Goal: Task Accomplishment & Management: Manage account settings

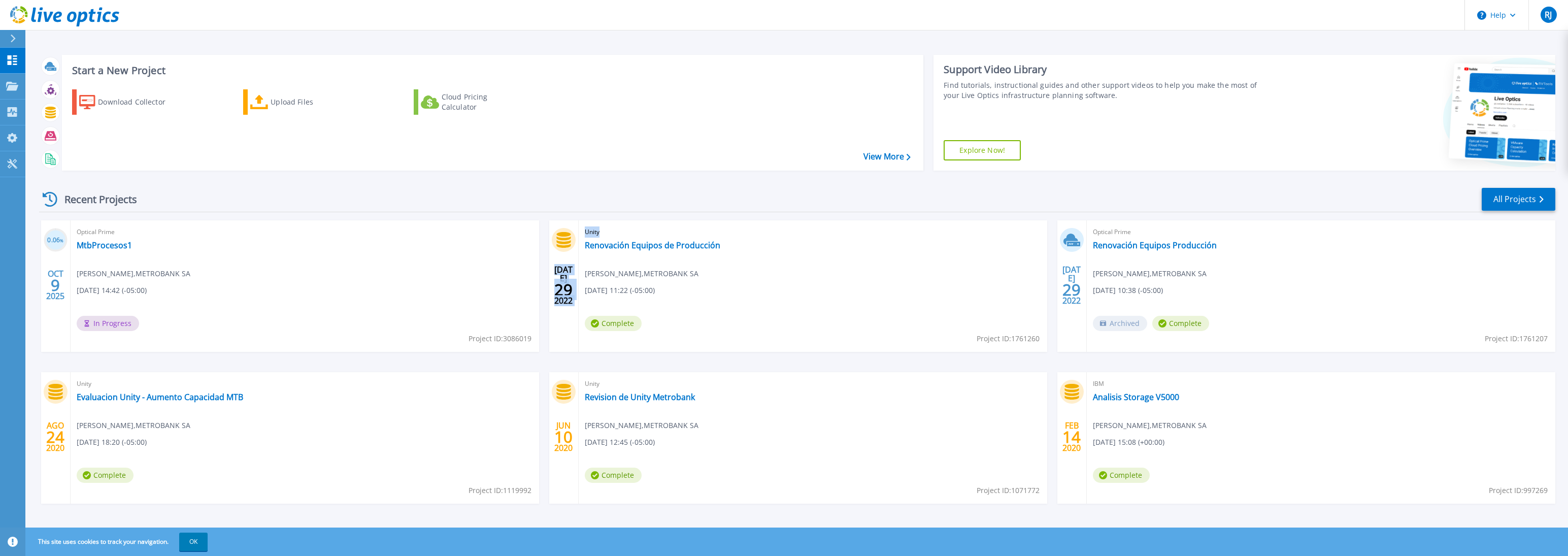
drag, startPoint x: 729, startPoint y: 246, endPoint x: 556, endPoint y: 248, distance: 173.0
click at [556, 248] on div "JUL 29 2022 Unity Renovación Equipos de Producción Ruben Juarez , METROBANK SA …" at bounding box center [798, 286] width 498 height 132
click at [816, 259] on div "Unity Renovación Equipos de Producción Ruben Juarez , METROBANK SA 07/29/2022, …" at bounding box center [813, 286] width 469 height 132
click at [724, 245] on div "Unity Renovación Equipos de Producción Ruben Juarez , METROBANK SA 07/29/2022, …" at bounding box center [813, 286] width 469 height 132
copy div "Renovación Equipos de Producción"
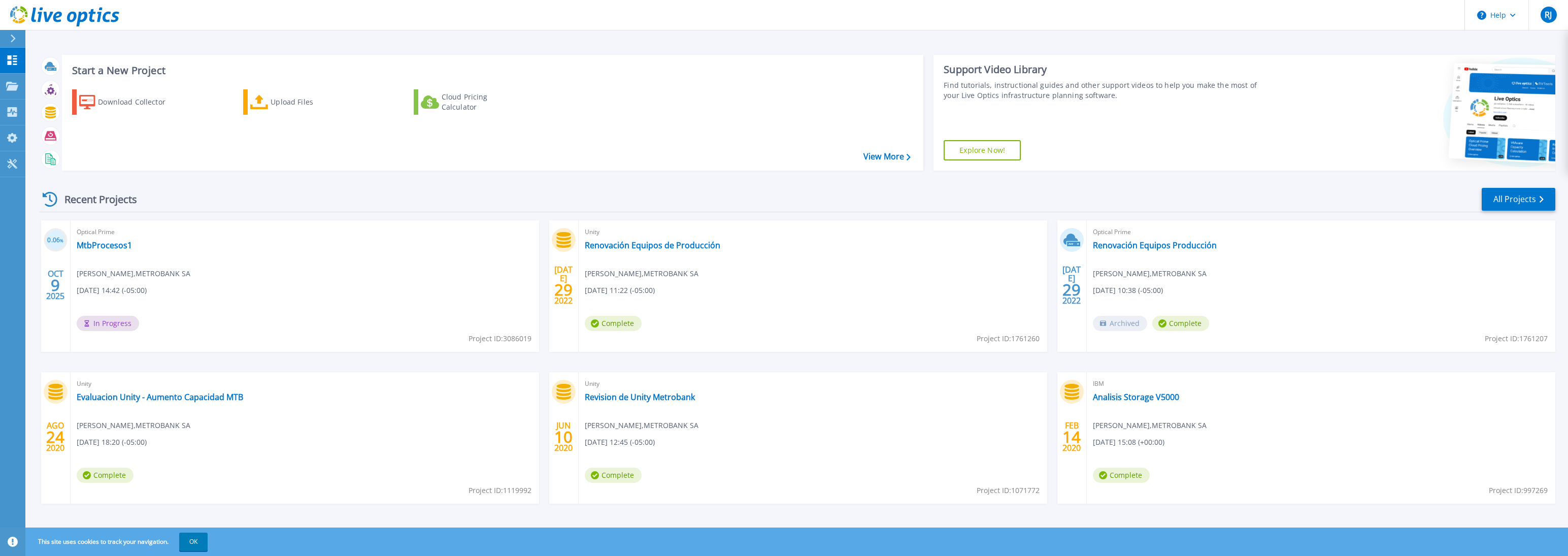
click at [829, 327] on div "Unity Renovación Equipos de Producción Ruben Juarez , METROBANK SA 07/29/2022, …" at bounding box center [813, 286] width 469 height 132
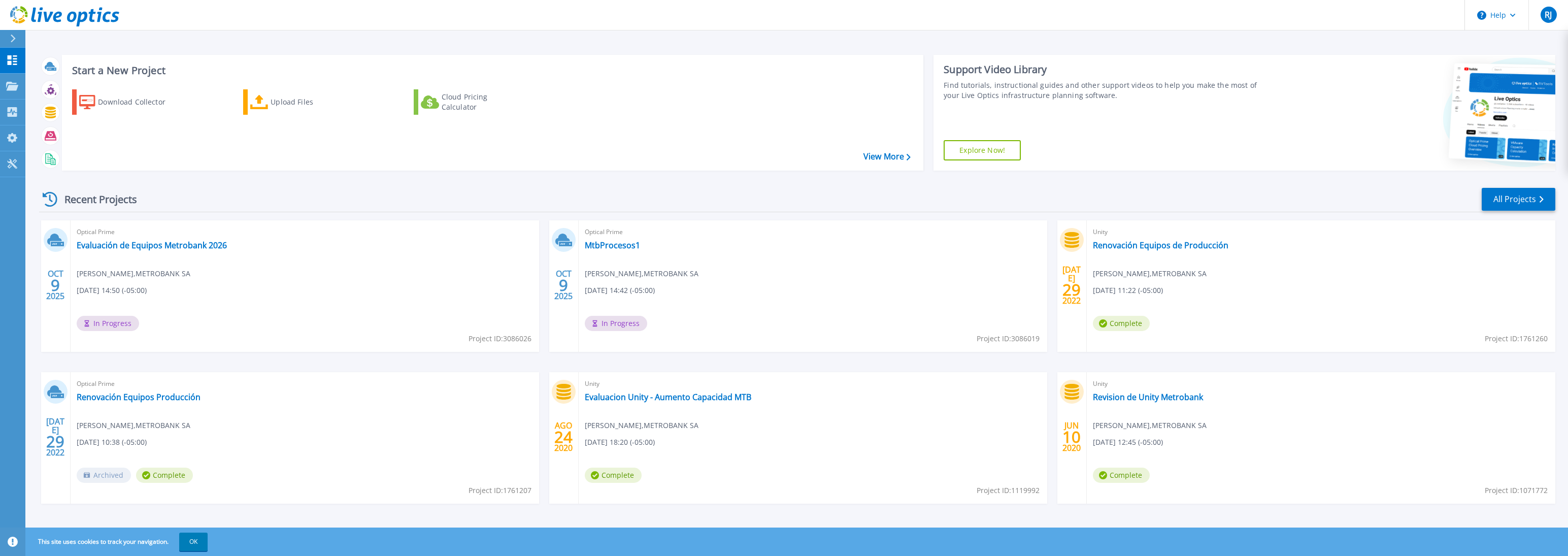
click at [158, 324] on div "Optical Prime Evaluación de Equipos Metrobank 2026 Ruben Juarez , METROBANK SA …" at bounding box center [305, 286] width 469 height 132
click at [1539, 201] on link "All Projects" at bounding box center [1518, 199] width 74 height 23
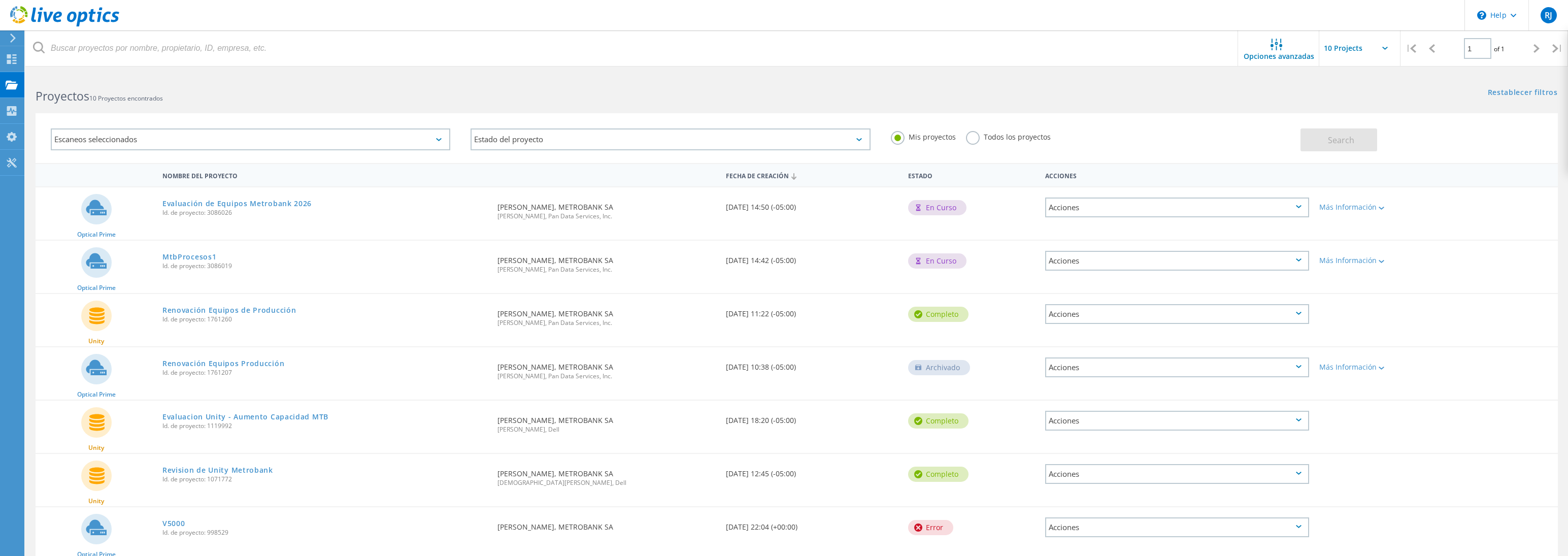
click at [1305, 207] on div "Acciones" at bounding box center [1177, 207] width 264 height 20
click at [1082, 229] on div "Eliminar" at bounding box center [1177, 232] width 262 height 16
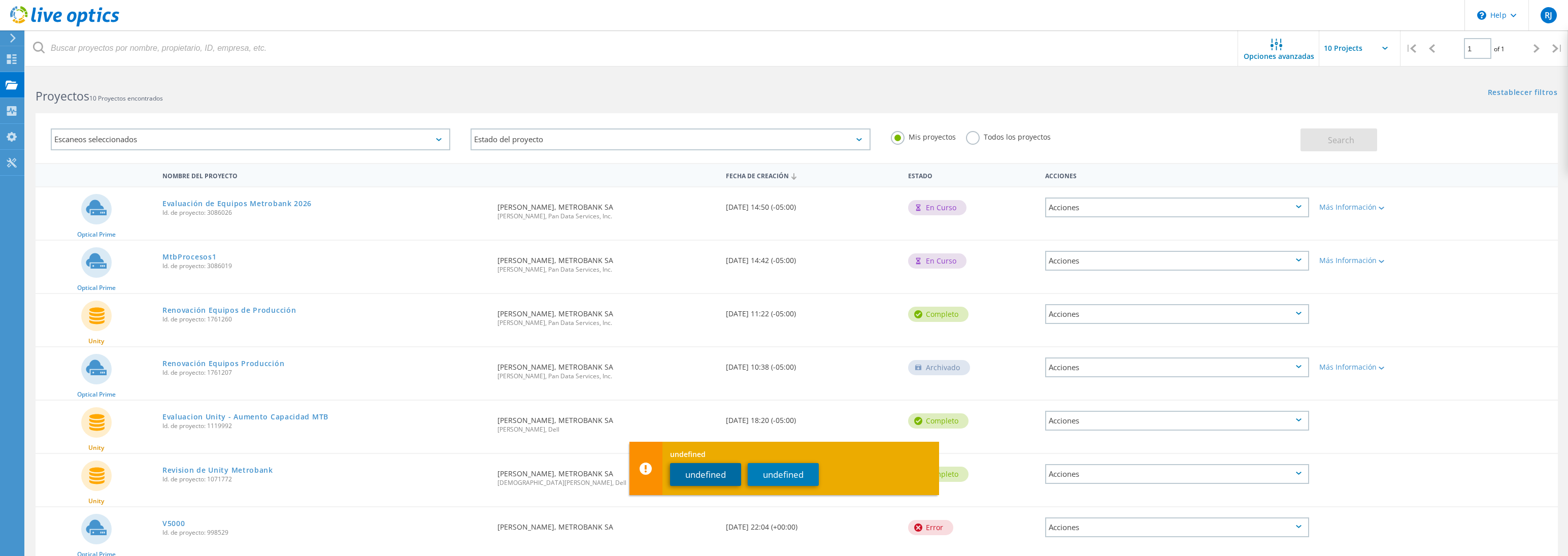
drag, startPoint x: 707, startPoint y: 479, endPoint x: 744, endPoint y: 480, distance: 37.0
click at [715, 480] on button "undefined" at bounding box center [705, 474] width 71 height 23
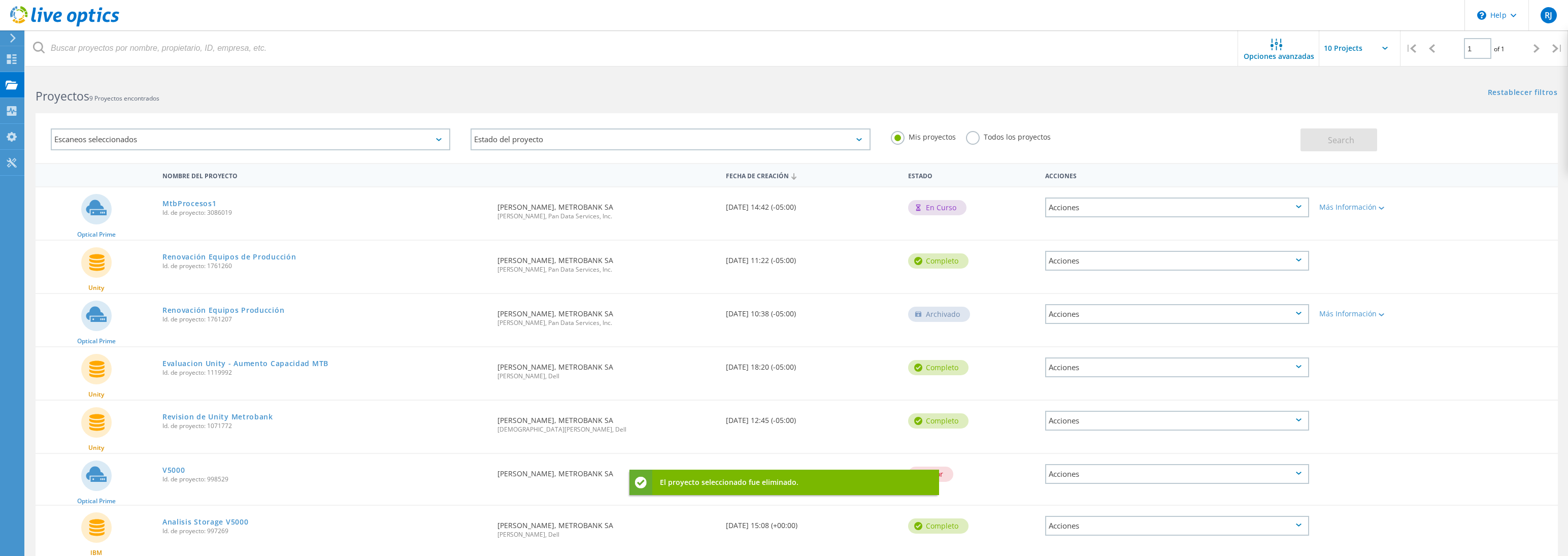
click at [1302, 262] on div "Acciones" at bounding box center [1177, 260] width 264 height 20
click at [1274, 212] on div "Acciones" at bounding box center [1177, 207] width 264 height 20
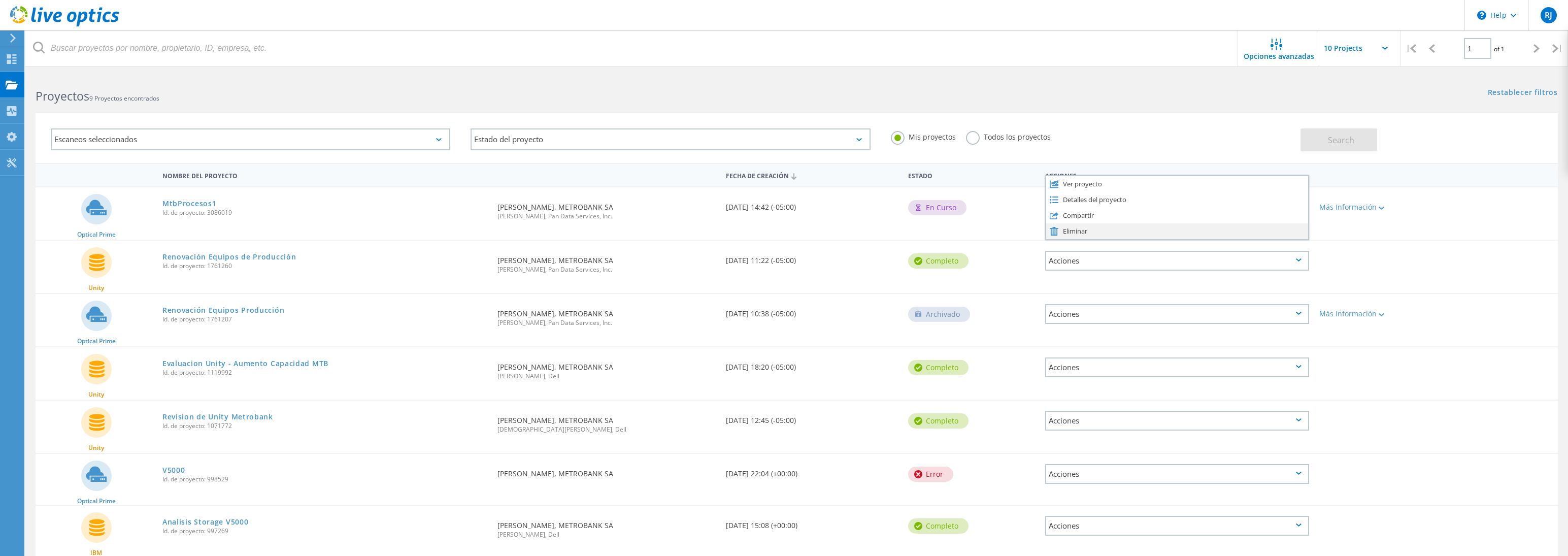
click at [1067, 229] on div "Eliminar" at bounding box center [1177, 232] width 262 height 16
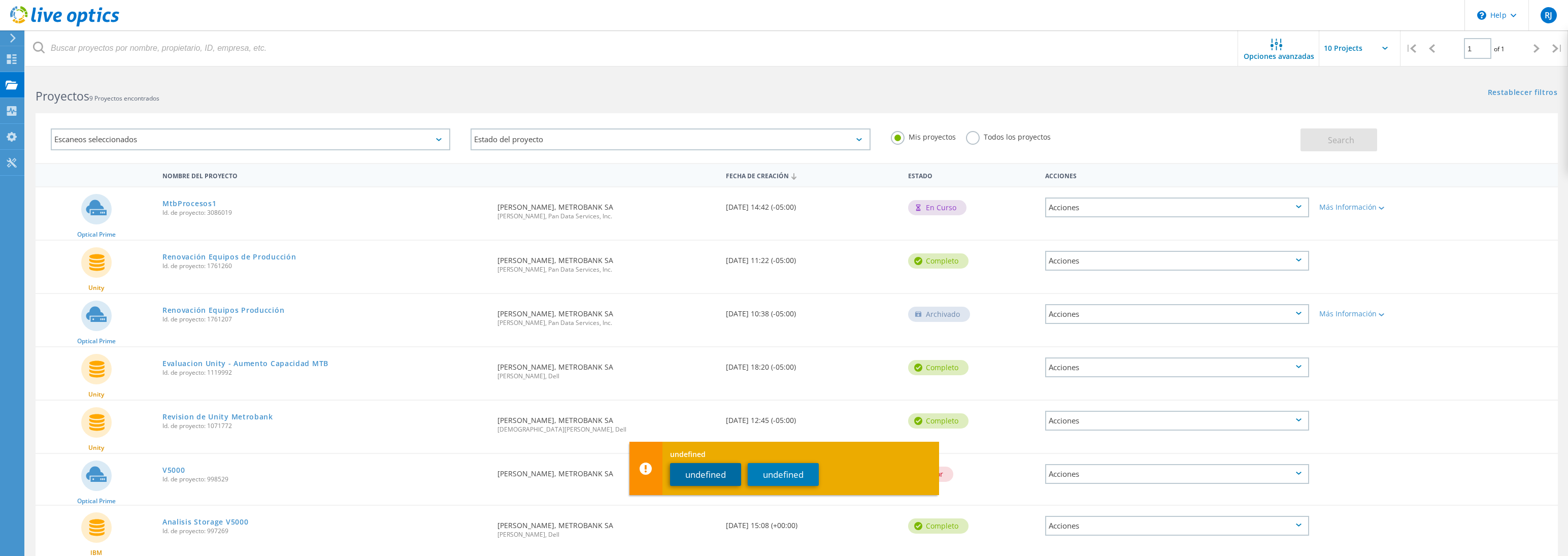
click at [706, 479] on button "undefined" at bounding box center [705, 474] width 71 height 23
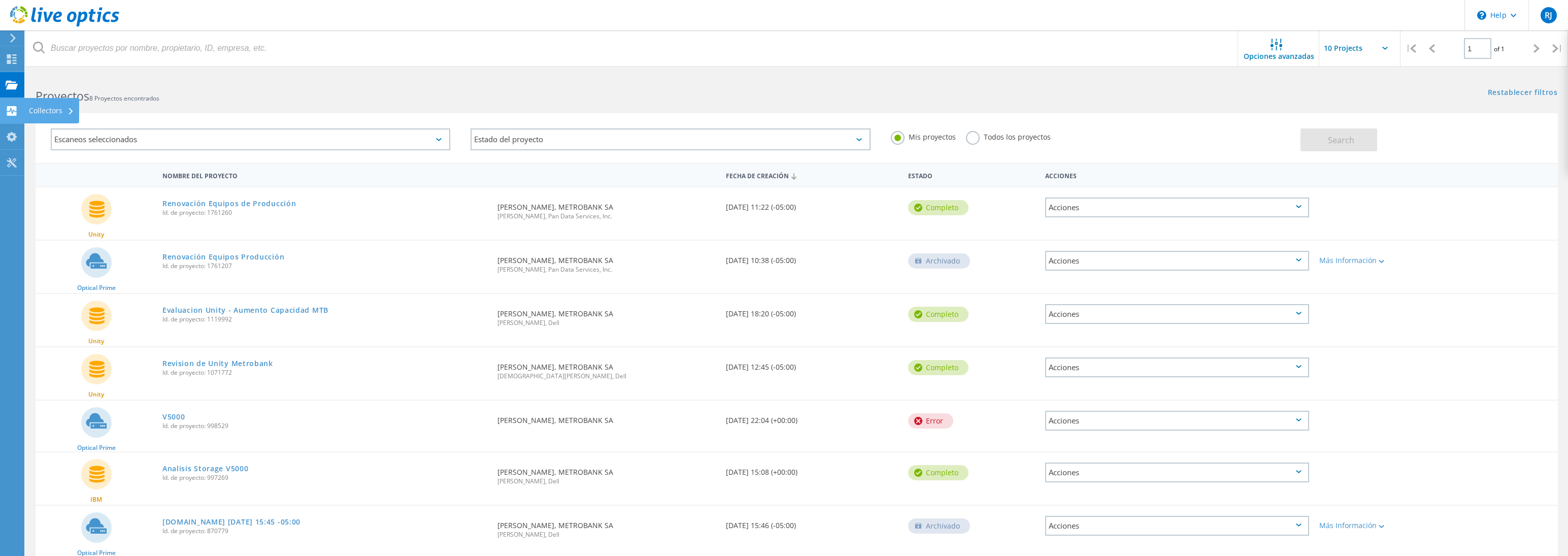
click at [9, 107] on use at bounding box center [12, 110] width 9 height 9
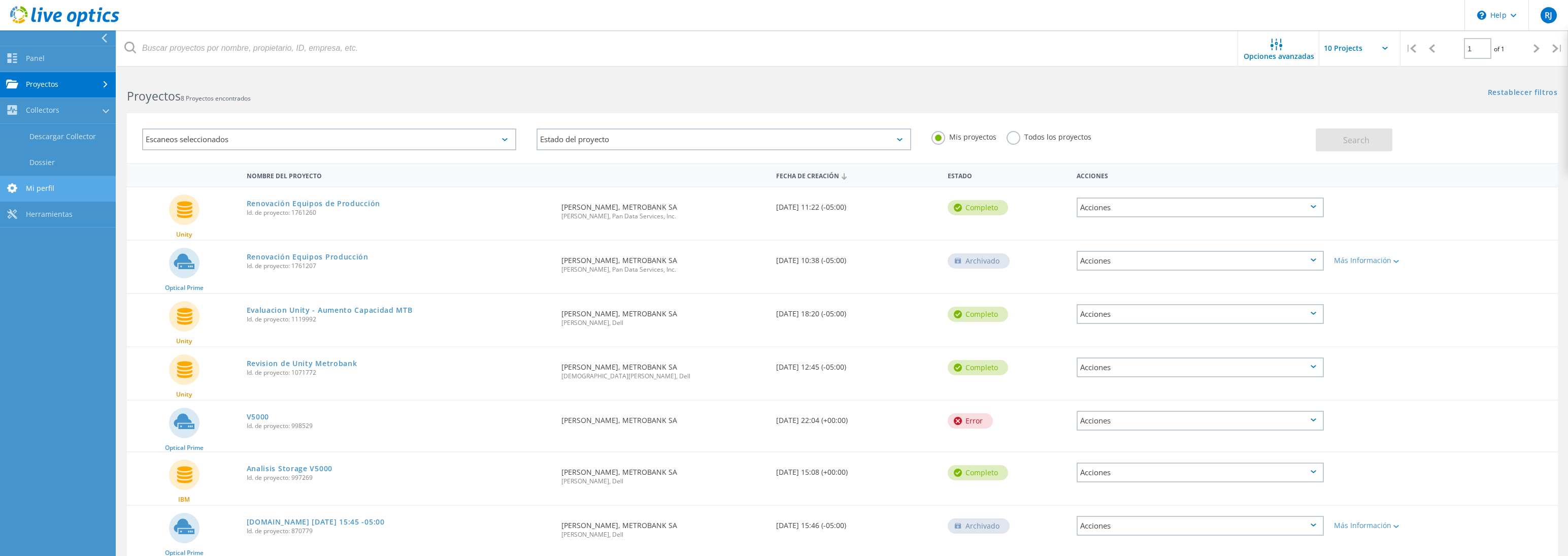
click at [28, 191] on link "Mi perfil" at bounding box center [58, 188] width 116 height 26
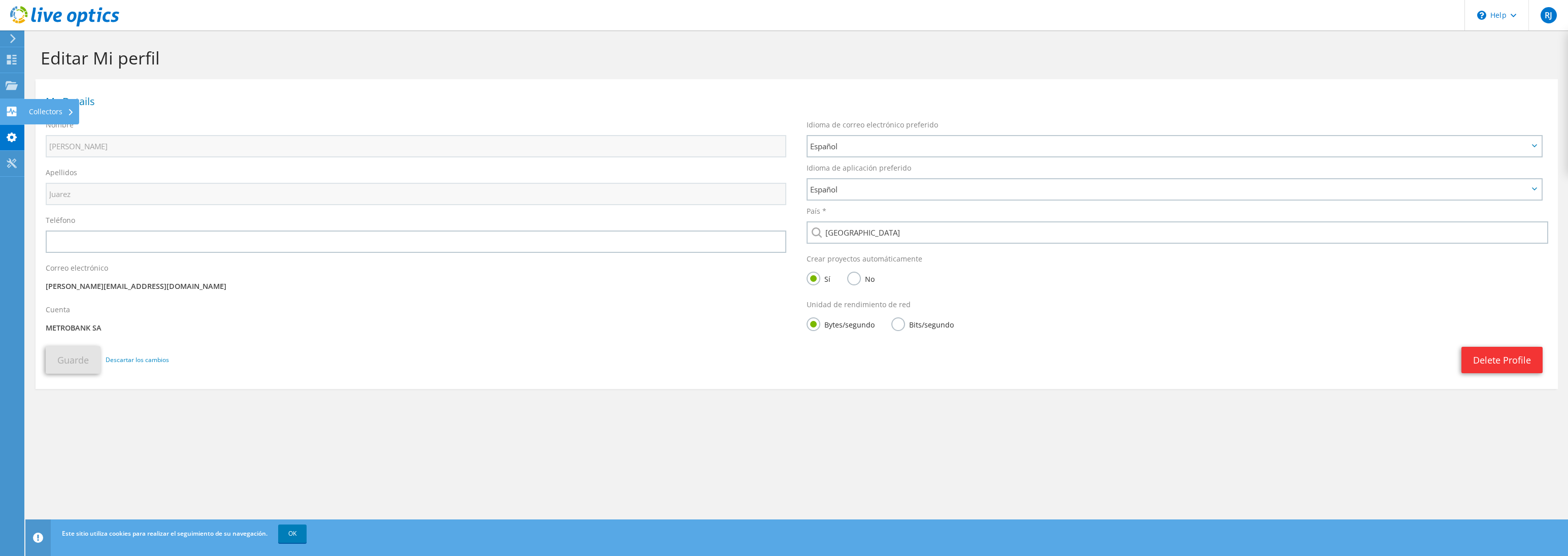
click at [8, 115] on use at bounding box center [12, 111] width 9 height 9
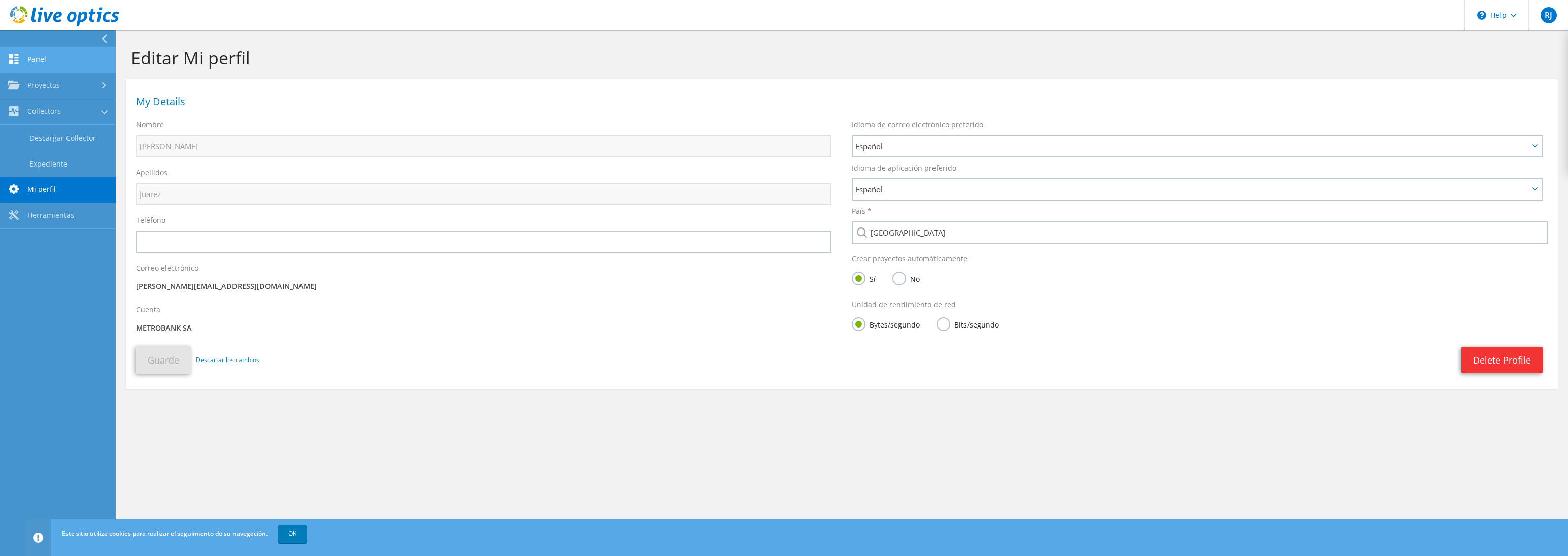
click at [37, 58] on link "Panel" at bounding box center [58, 60] width 116 height 26
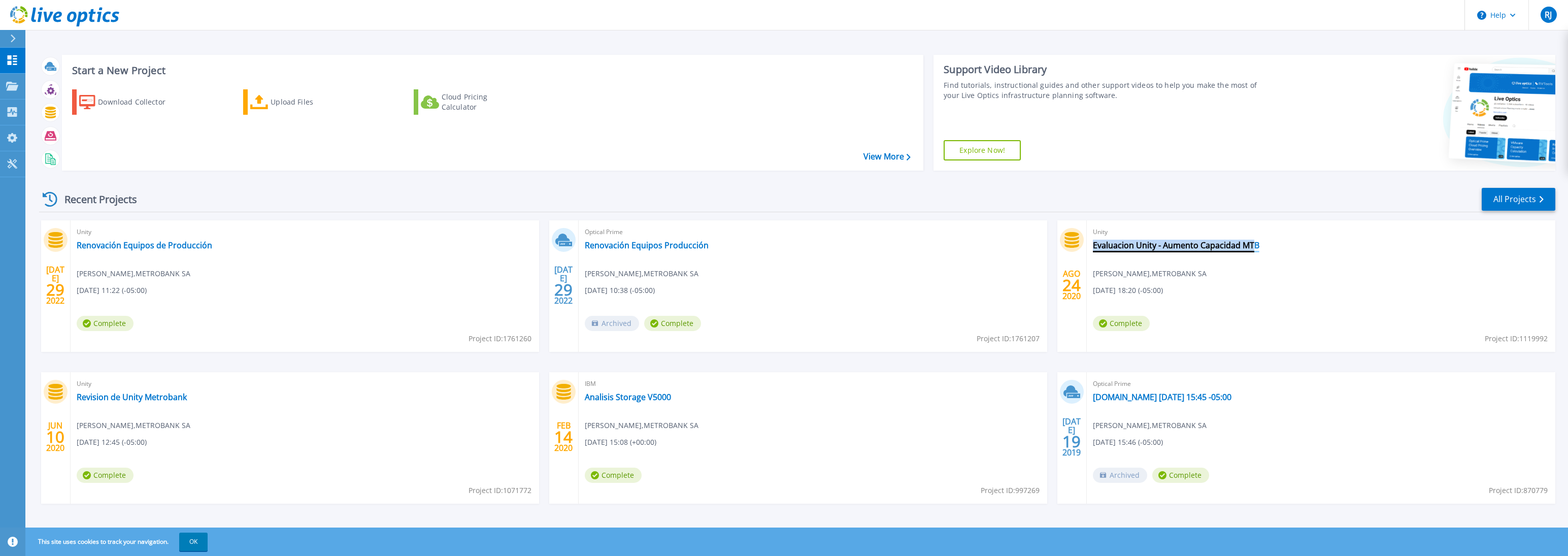
drag, startPoint x: 1280, startPoint y: 246, endPoint x: 1265, endPoint y: 250, distance: 15.5
click at [1265, 250] on div "Unity Evaluacion Unity - Aumento Capacidad MTB [PERSON_NAME] , METROBANK [DATE]…" at bounding box center [1321, 286] width 469 height 132
copy div "Evaluacion Unity - Aumento Capacidad MTB"
